Goal: Communication & Community: Answer question/provide support

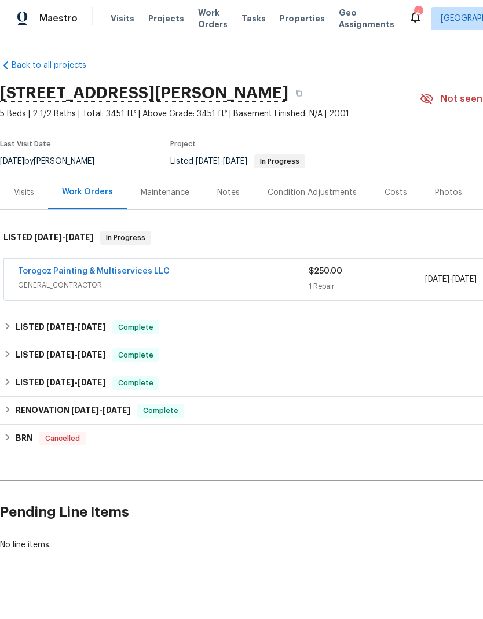
click at [116, 267] on link "Torogoz Painting & Multiservices LLC" at bounding box center [94, 271] width 152 height 8
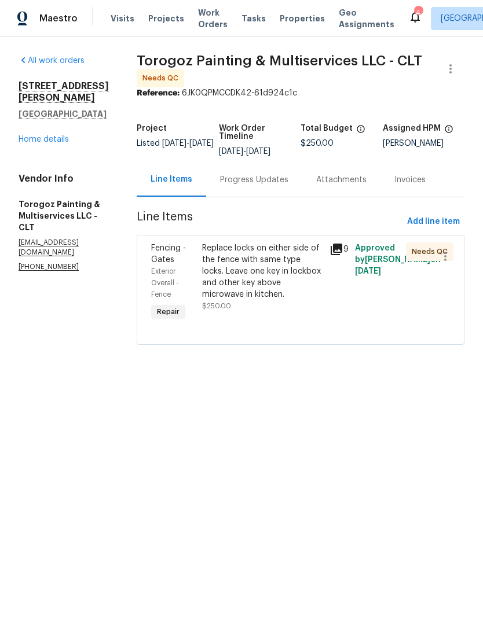
click at [280, 186] on div "Progress Updates" at bounding box center [254, 180] width 68 height 12
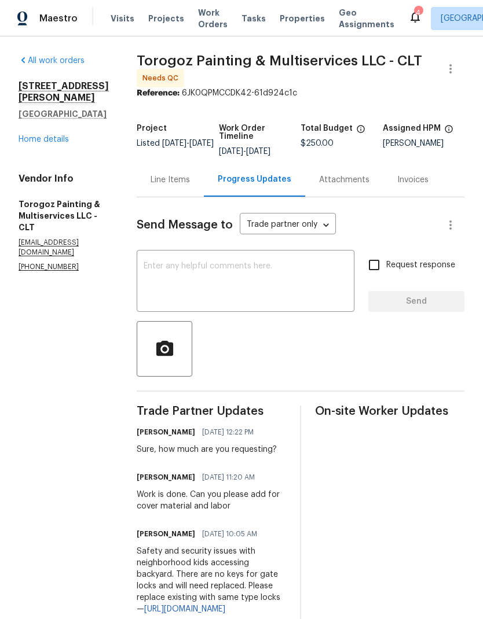
click at [263, 278] on textarea at bounding box center [246, 282] width 204 height 41
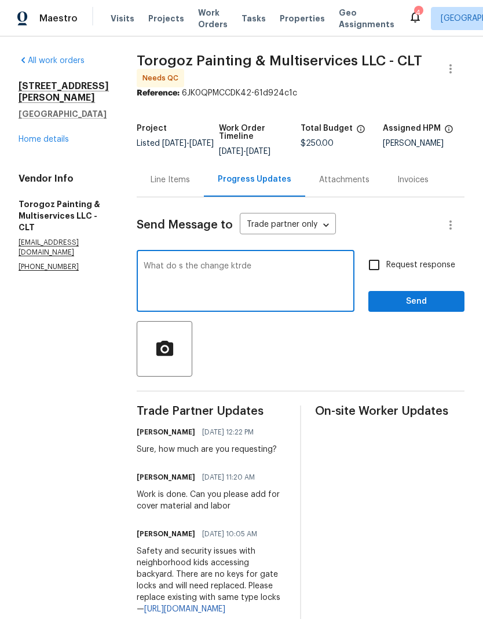
click at [276, 271] on textarea "What do s the change ktrde" at bounding box center [246, 282] width 204 height 41
click at [274, 269] on div "What do s the change ktrde x ​" at bounding box center [246, 282] width 218 height 59
type textarea "What do s the change order amount you are requesting?"
click at [378, 274] on input "Request response" at bounding box center [374, 265] width 24 height 24
checkbox input "true"
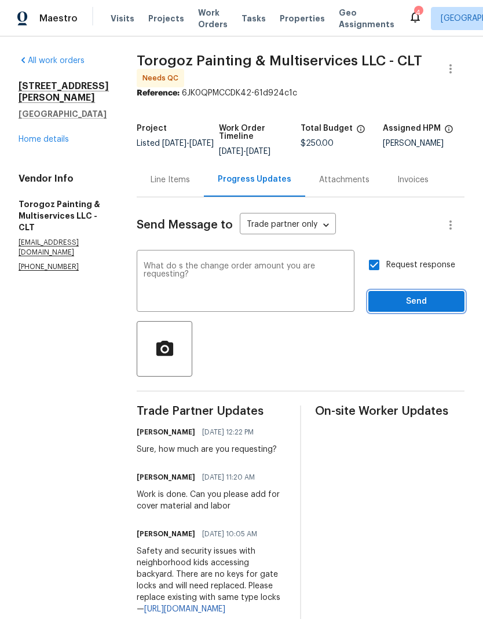
click at [443, 306] on span "Send" at bounding box center [416, 302] width 78 height 14
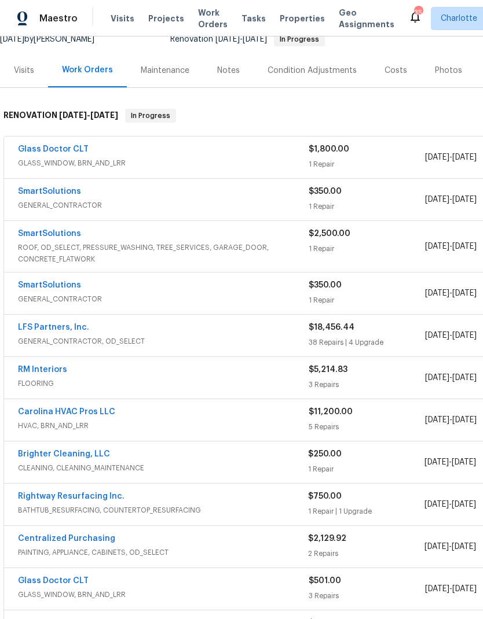
scroll to position [126, 0]
